Goal: Task Accomplishment & Management: Manage account settings

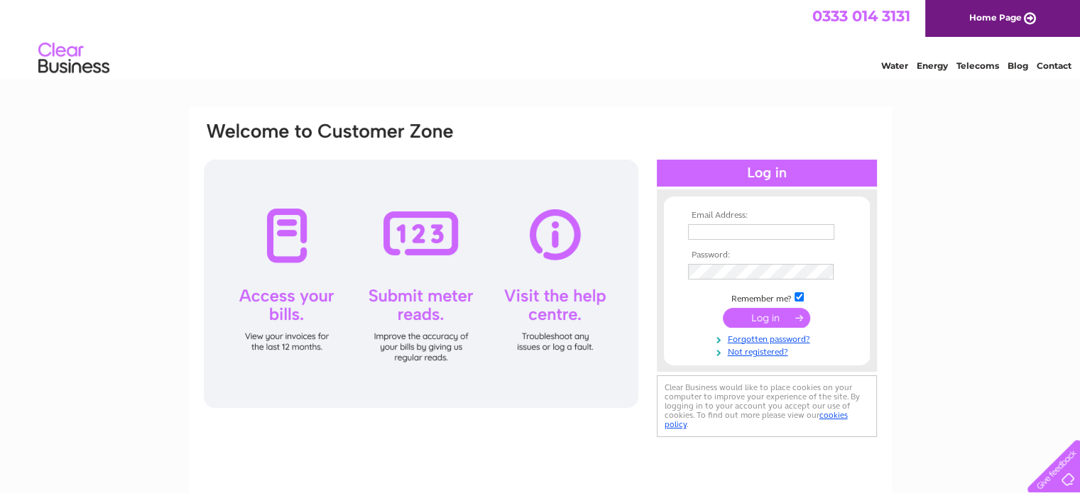
type input "[EMAIL_ADDRESS][DOMAIN_NAME]"
click at [767, 318] on input "submit" at bounding box center [766, 318] width 87 height 20
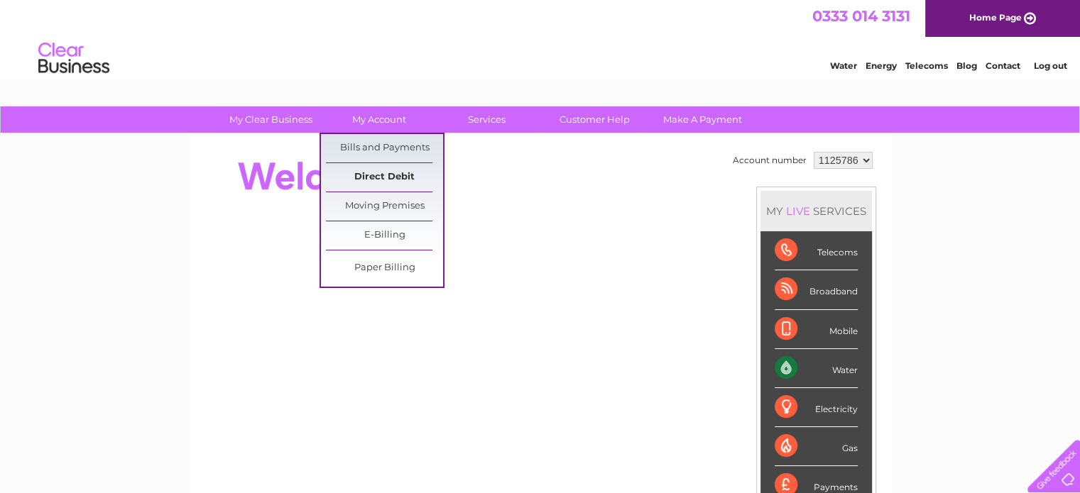
click at [382, 185] on link "Direct Debit" at bounding box center [384, 177] width 117 height 28
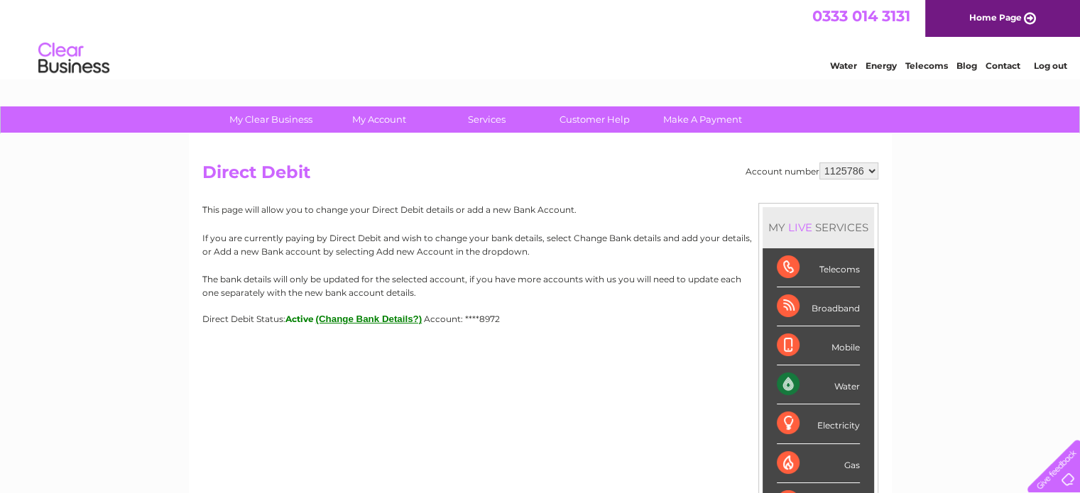
click at [403, 321] on button "(Change Bank Details?)" at bounding box center [369, 319] width 106 height 11
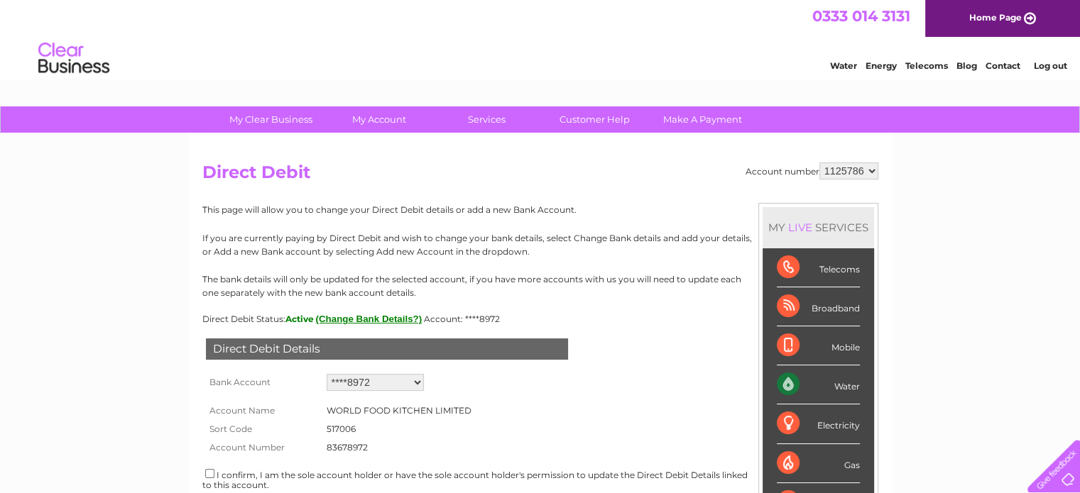
scroll to position [71, 0]
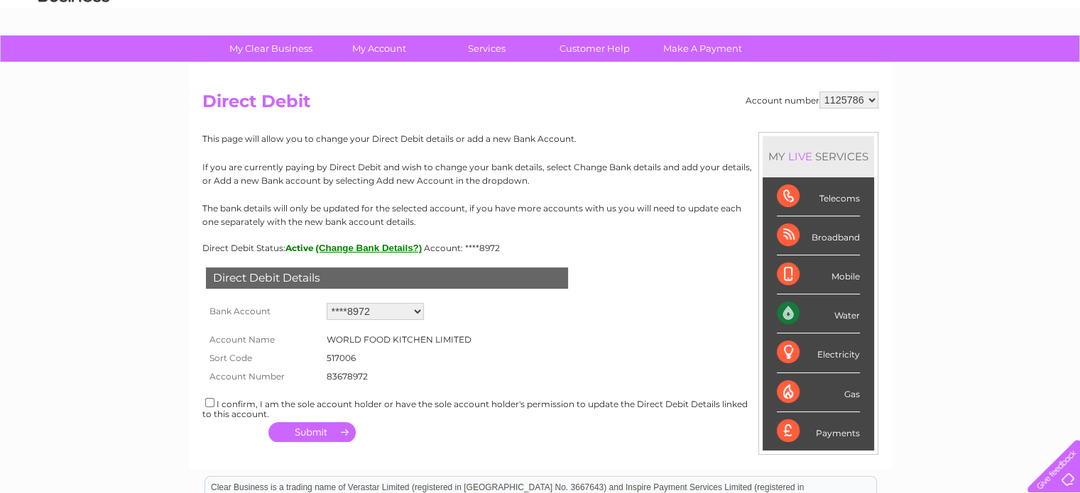
drag, startPoint x: 369, startPoint y: 379, endPoint x: 220, endPoint y: 339, distance: 154.4
click at [206, 339] on tbody "Account Name WORLD FOOD KITCHEN LIMITED Sort Code 517006 Account Number 8367897…" at bounding box center [343, 355] width 282 height 62
copy tbody "Account Name WORLD FOOD KITCHEN LIMITED Sort Code 517006 Account Number 83678972"
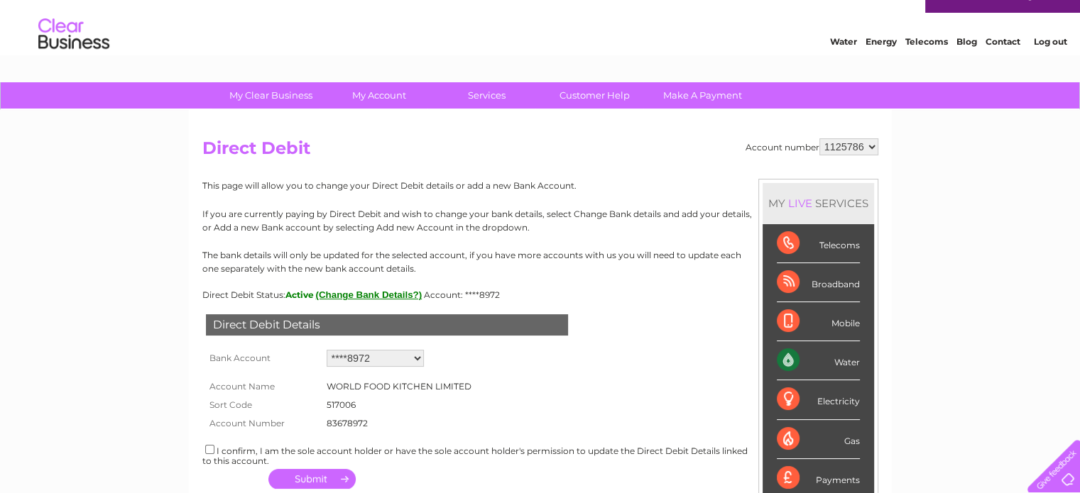
scroll to position [0, 0]
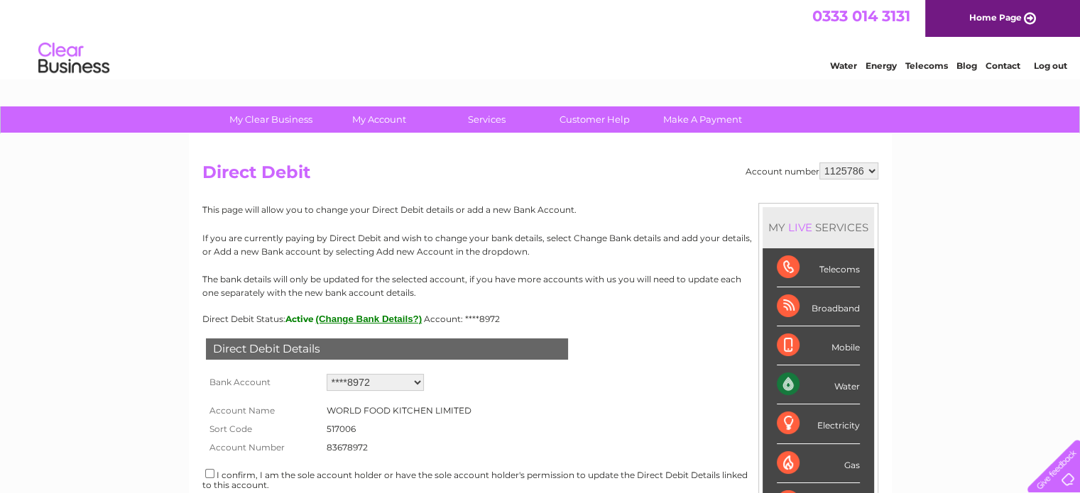
click at [1058, 65] on link "Log out" at bounding box center [1049, 65] width 33 height 11
